Goal: Find specific page/section: Find specific page/section

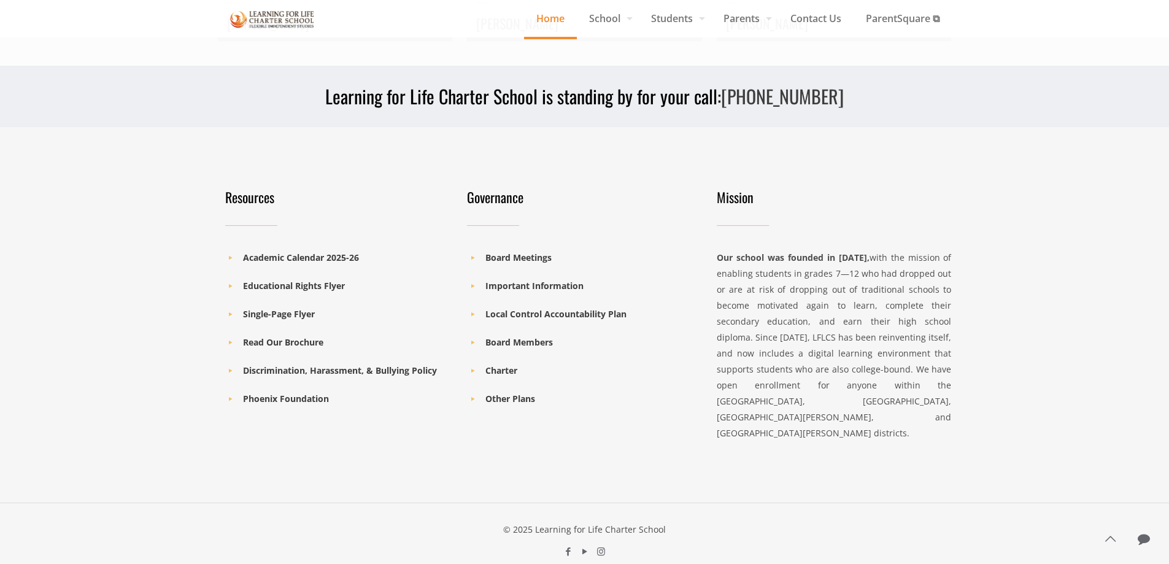
scroll to position [1721, 0]
drag, startPoint x: 675, startPoint y: 496, endPoint x: 536, endPoint y: 498, distance: 139.3
click at [536, 521] on div "© 2025 Learning for Life Charter School" at bounding box center [585, 529] width 734 height 16
copy div "Learning for Life Charter School"
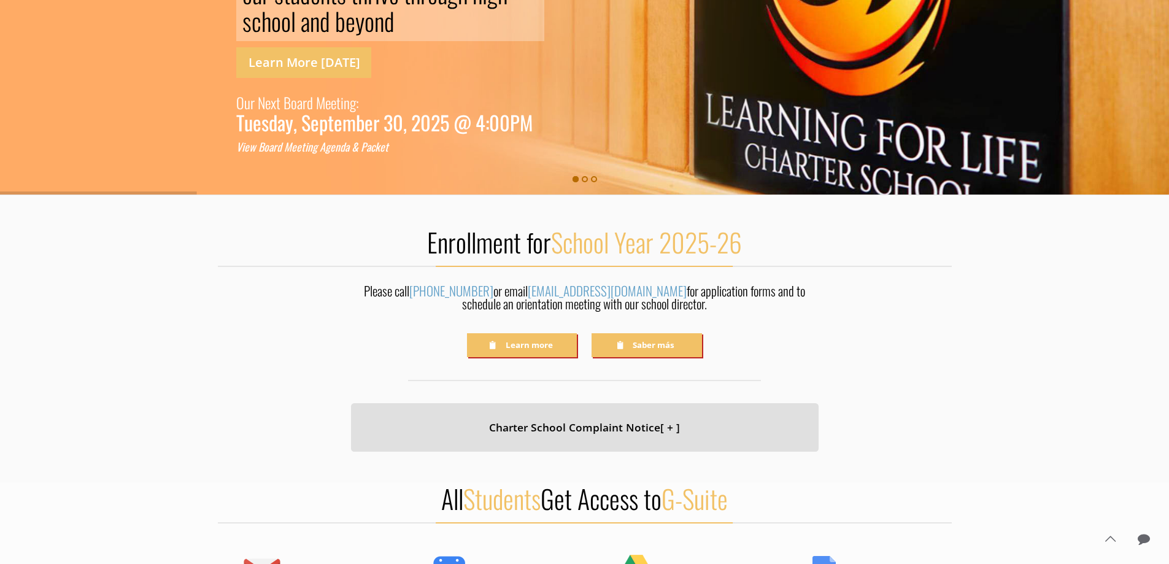
scroll to position [0, 0]
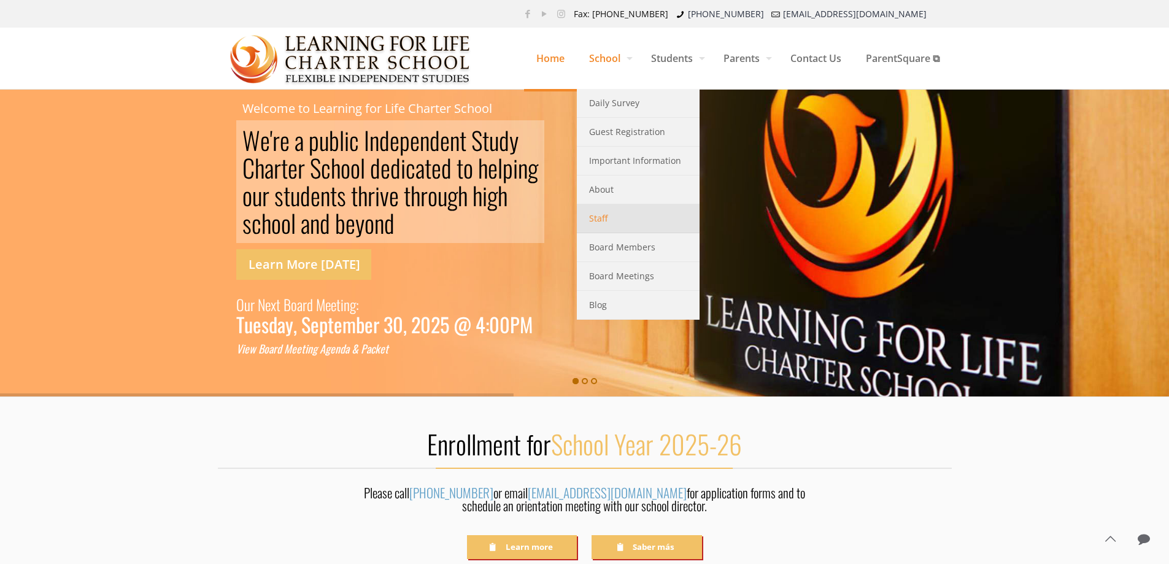
click at [604, 221] on link "Staff" at bounding box center [638, 218] width 123 height 29
